Goal: Navigation & Orientation: Understand site structure

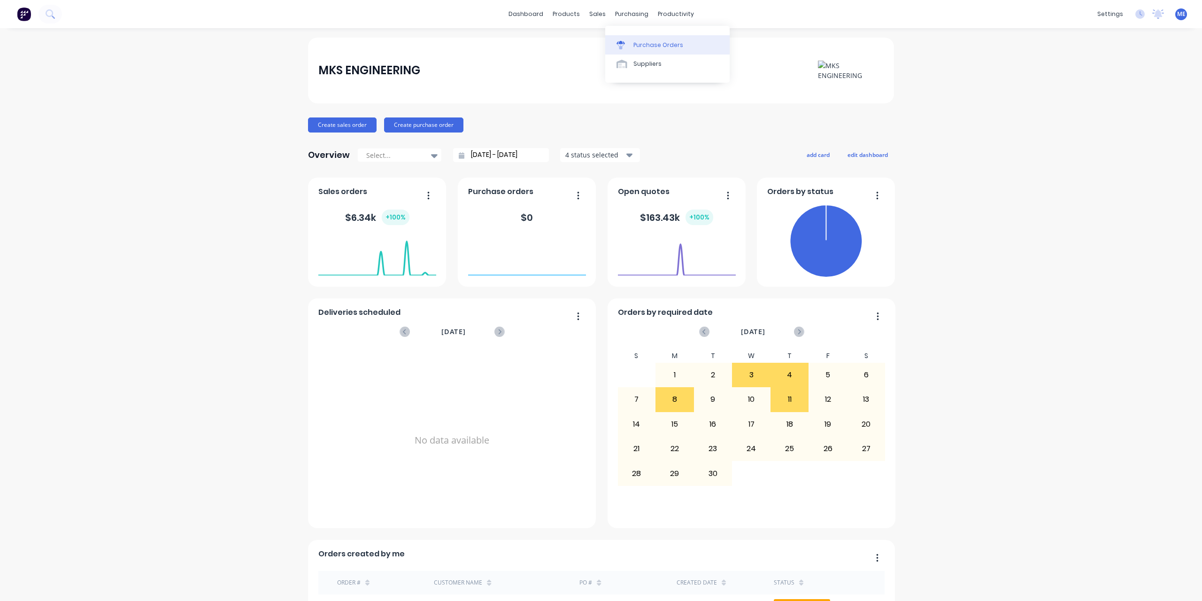
click at [654, 46] on div "Purchase Orders" at bounding box center [659, 45] width 50 height 8
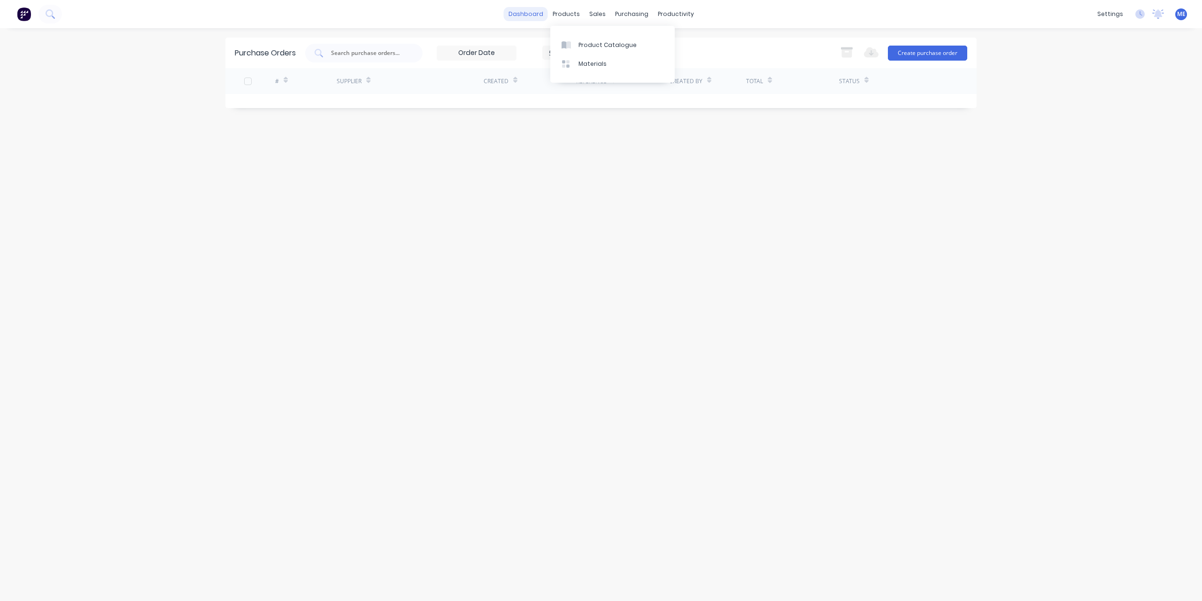
click at [529, 11] on link "dashboard" at bounding box center [526, 14] width 44 height 14
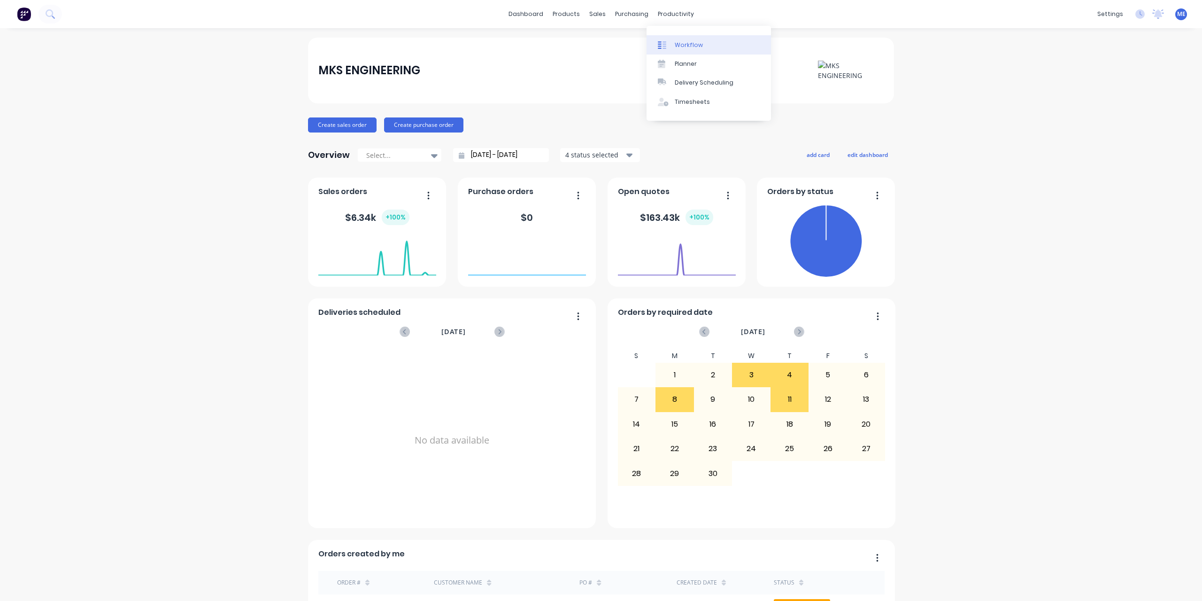
click at [711, 44] on link "Workflow" at bounding box center [709, 44] width 124 height 19
